Goal: Find specific page/section: Find specific page/section

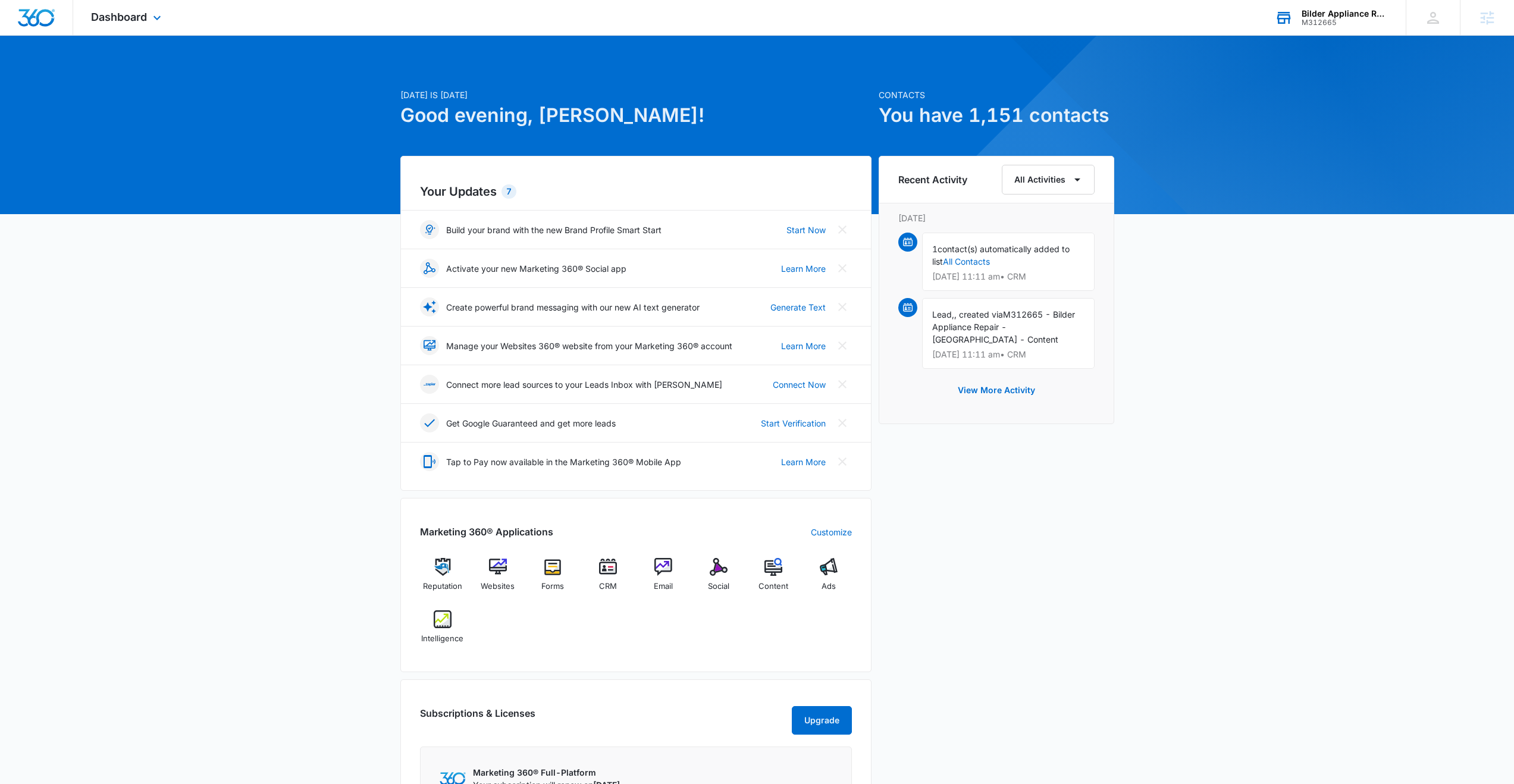
click at [1337, 22] on div "M312665" at bounding box center [1344, 22] width 87 height 8
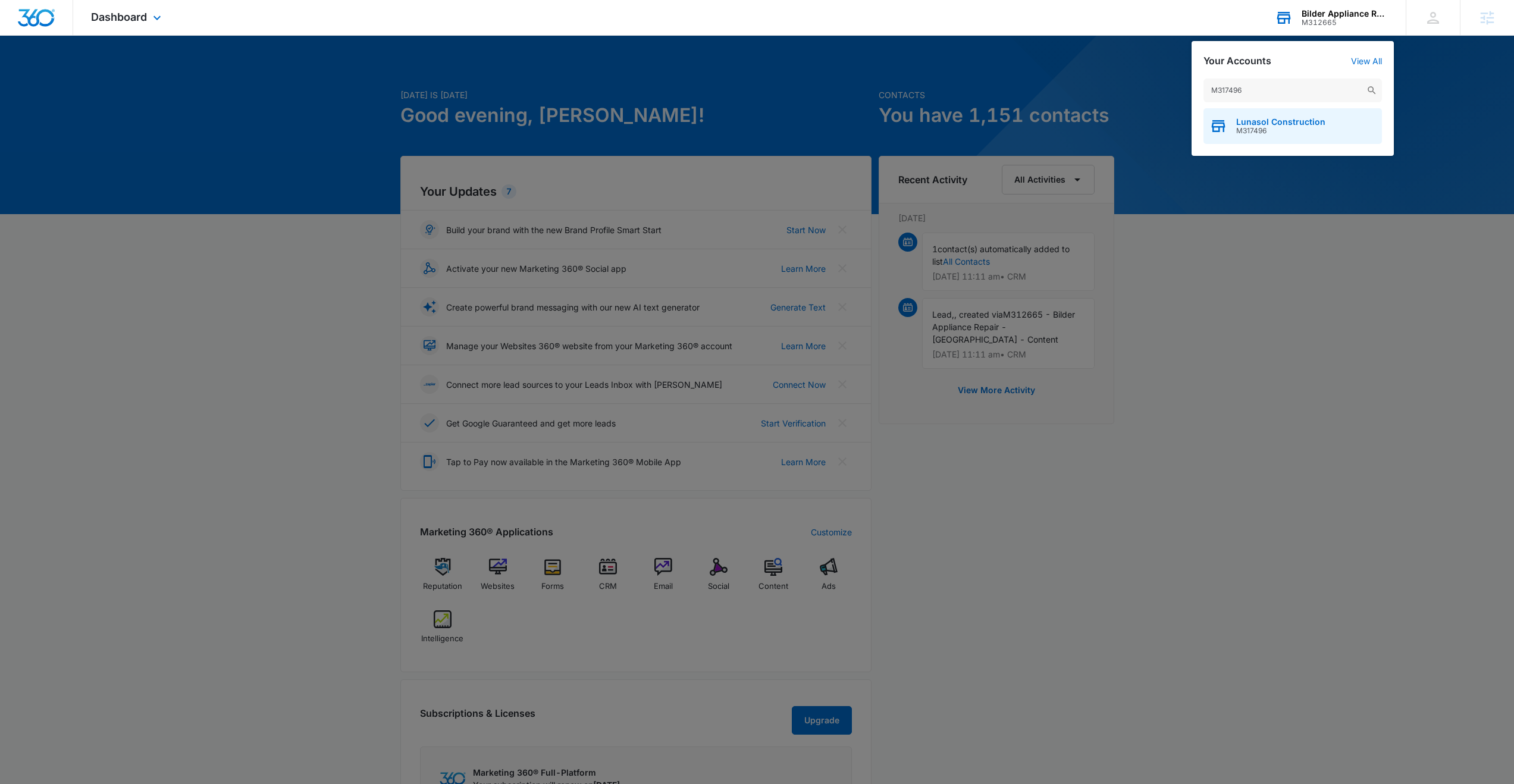
type input "M317496"
click at [1281, 127] on span "M317496" at bounding box center [1281, 130] width 89 height 8
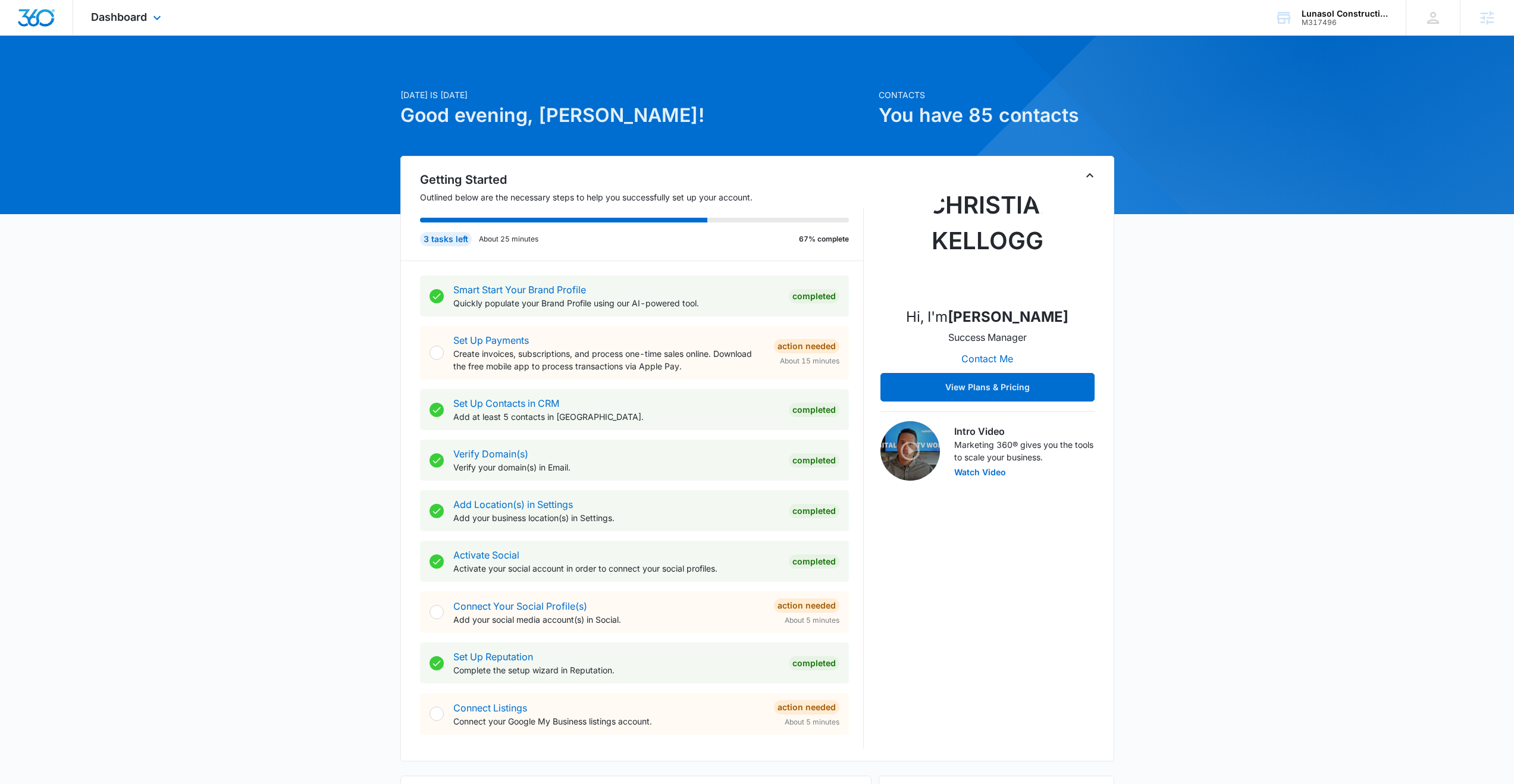
click at [116, 22] on span "Dashboard" at bounding box center [118, 16] width 56 height 13
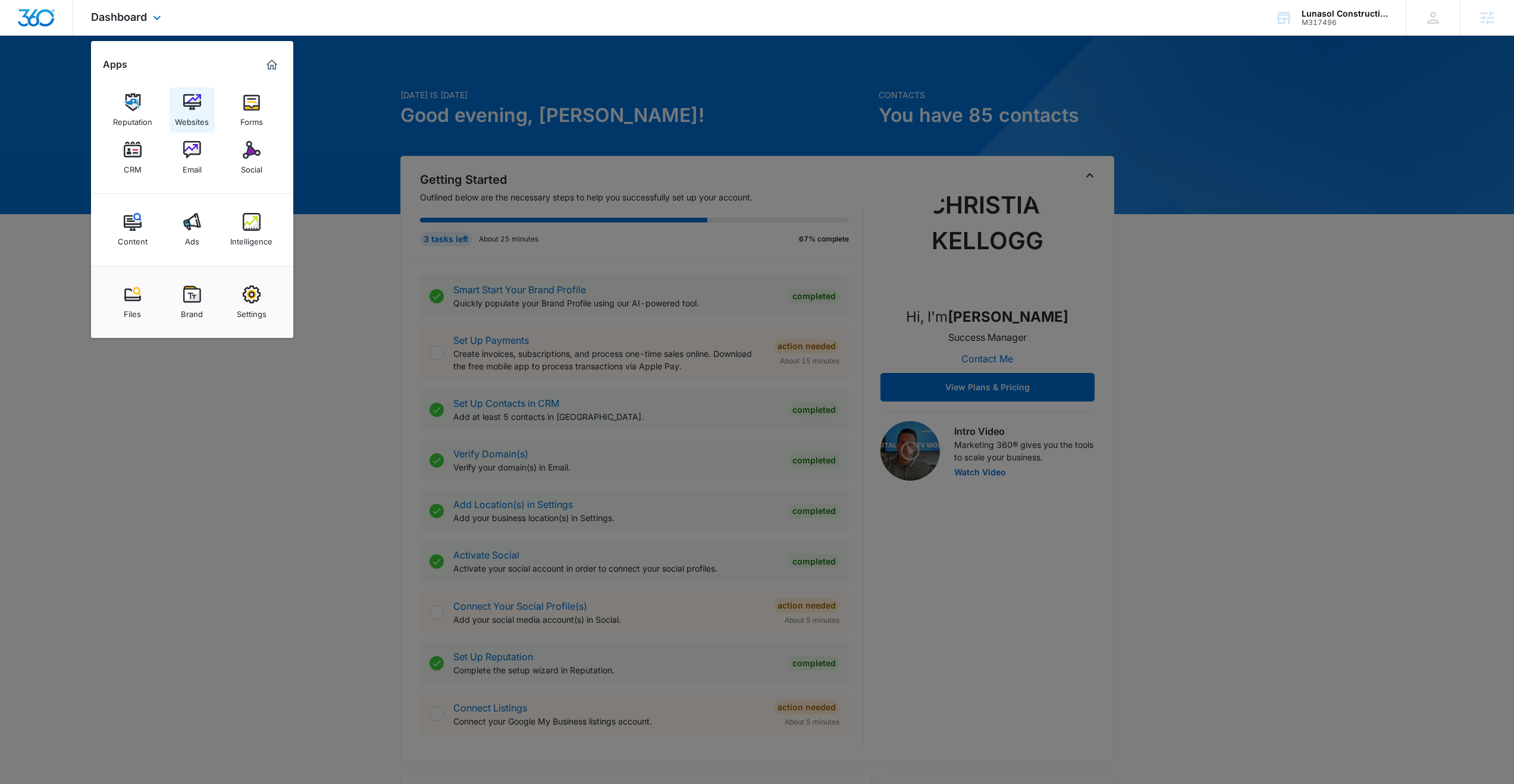
click at [191, 113] on div "Websites" at bounding box center [192, 118] width 34 height 16
